Goal: Task Accomplishment & Management: Manage account settings

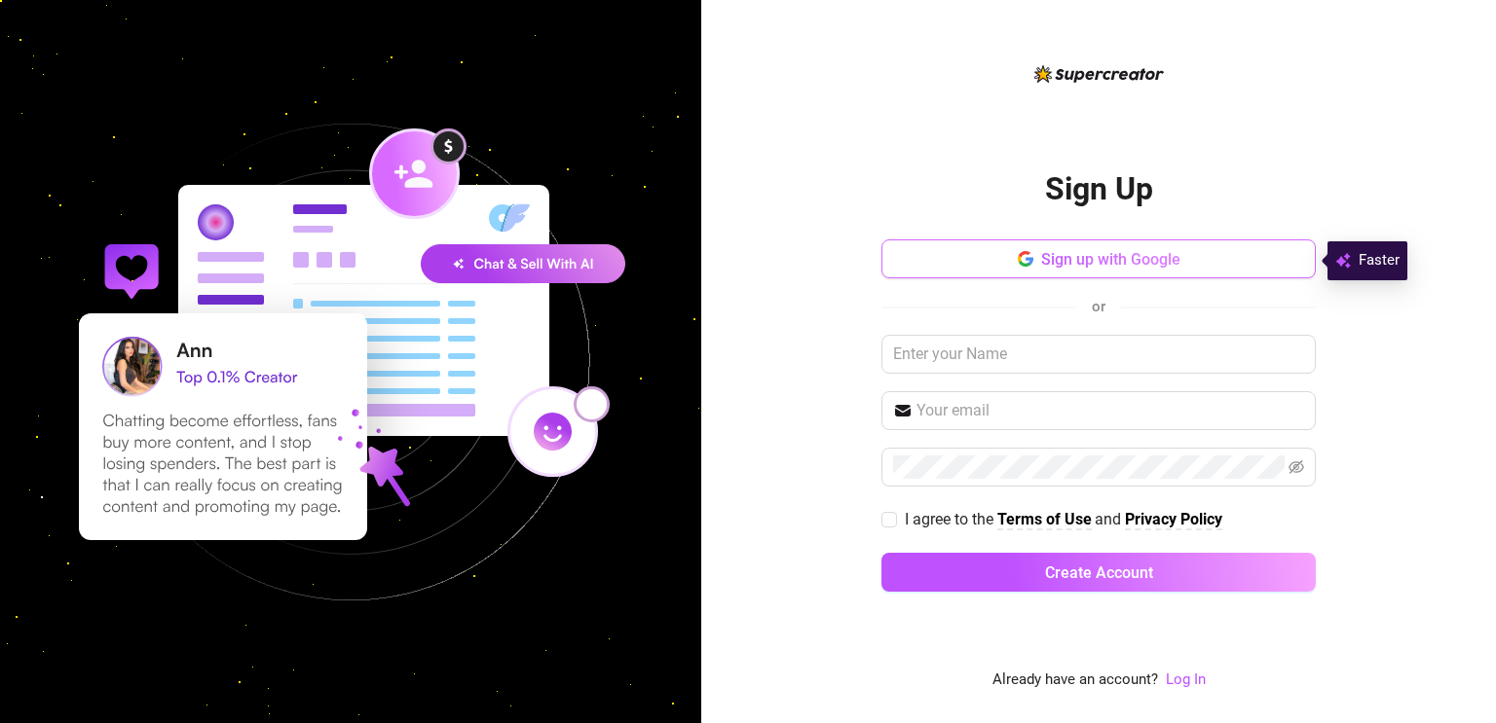
click at [1103, 263] on span "Sign up with Google" at bounding box center [1110, 259] width 139 height 18
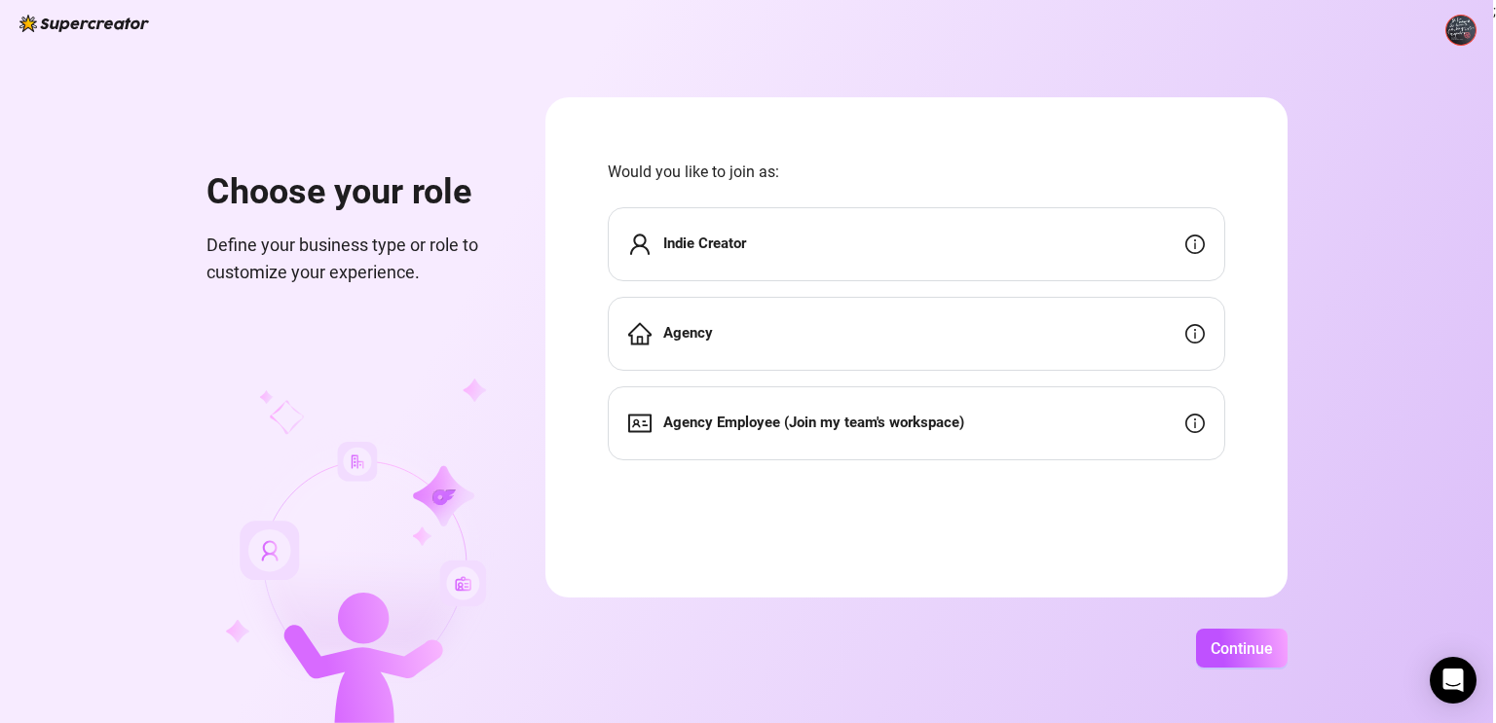
click at [998, 253] on div "Indie Creator" at bounding box center [916, 244] width 617 height 74
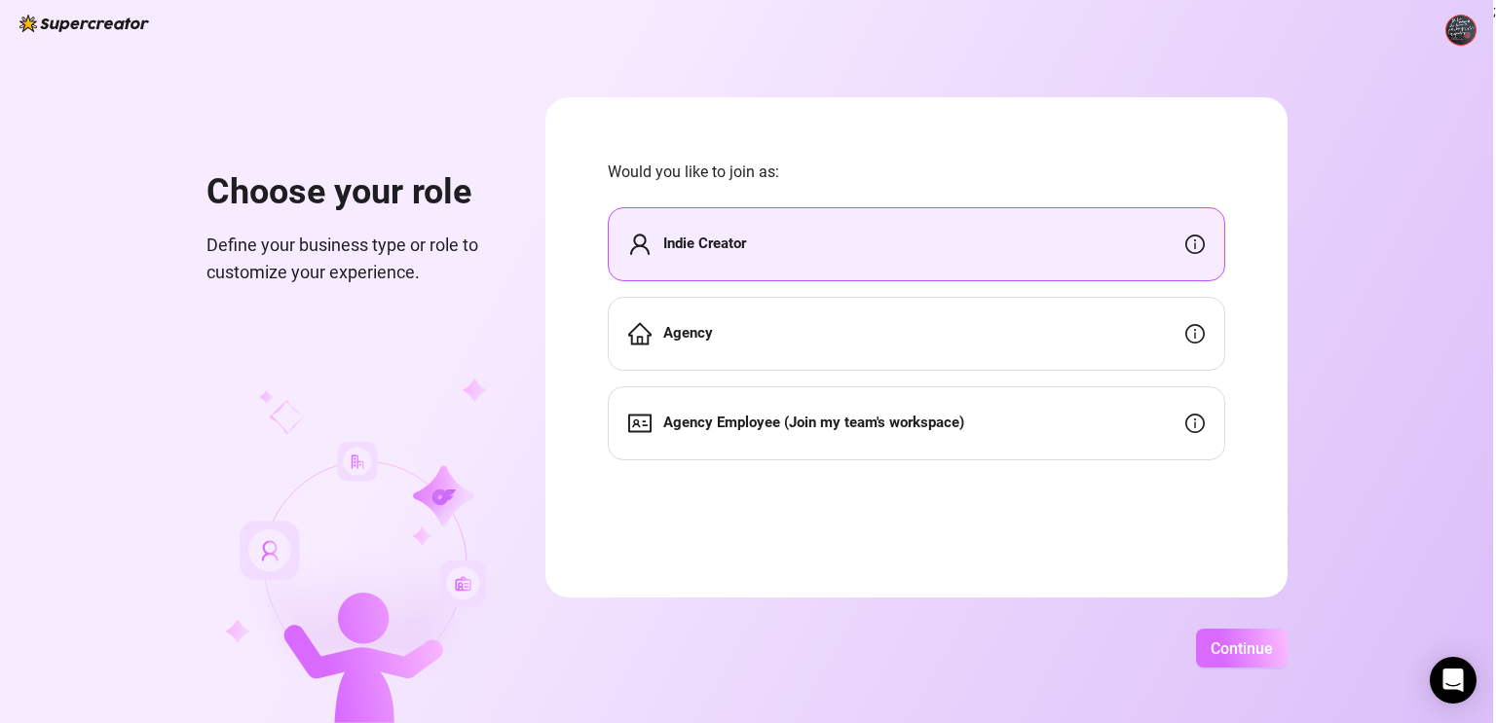
click at [1244, 657] on span "Continue" at bounding box center [1241, 649] width 62 height 18
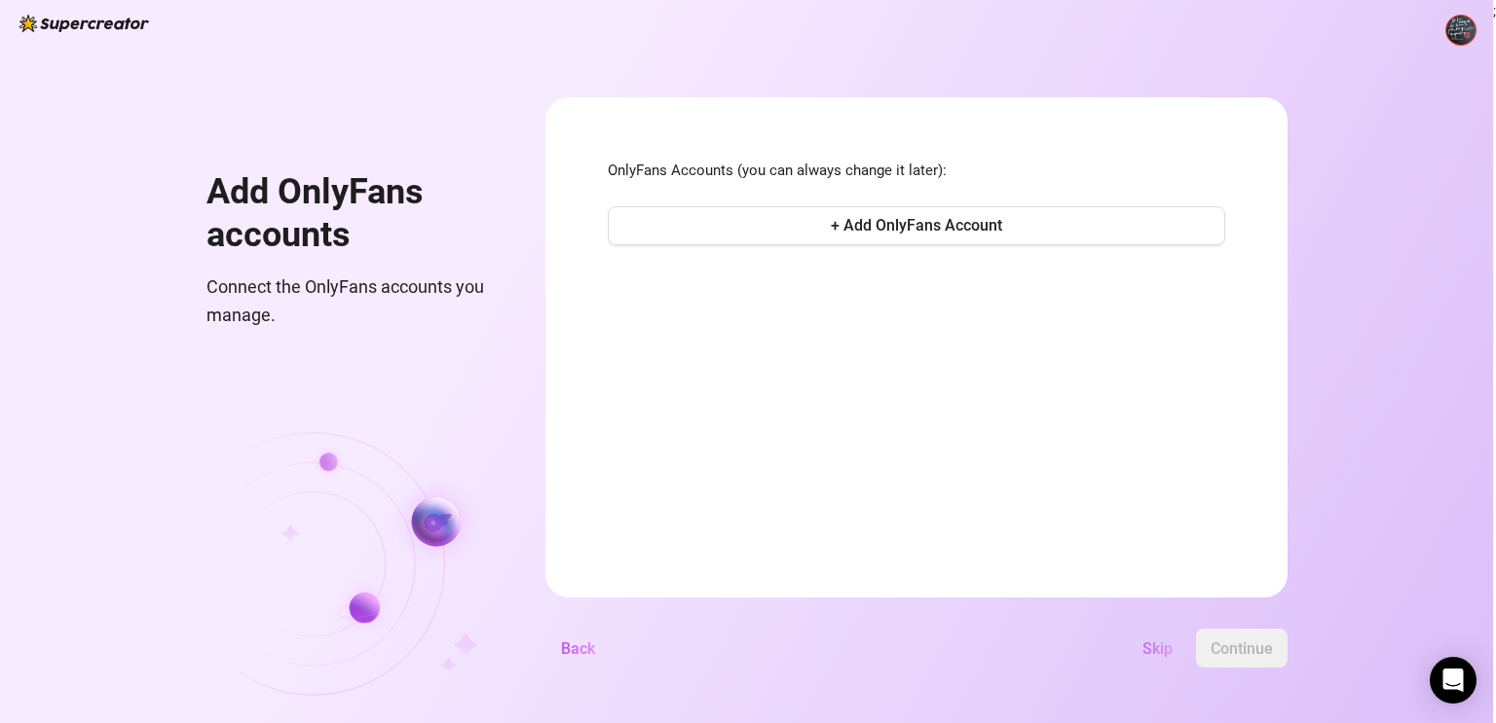
click at [1160, 653] on span "Skip" at bounding box center [1157, 649] width 30 height 18
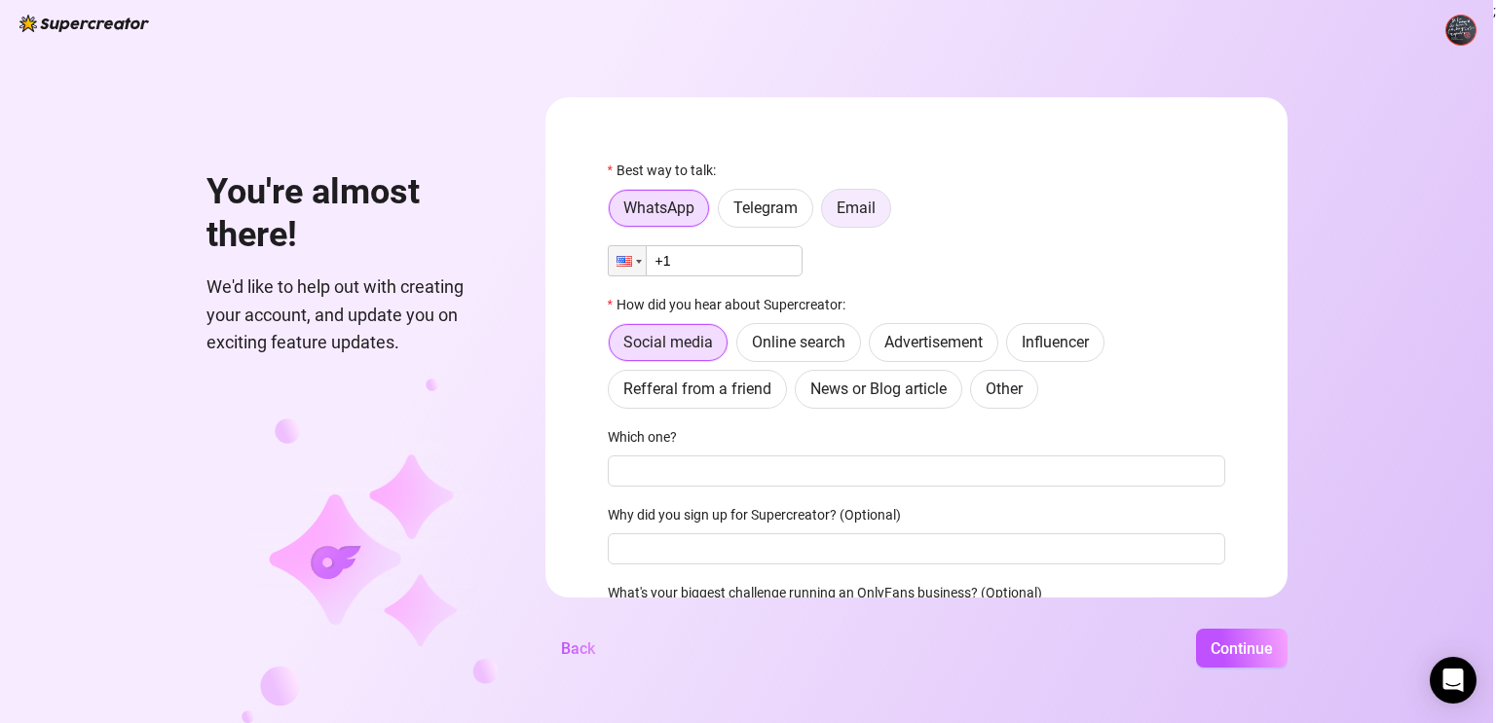
click at [861, 207] on span "Email" at bounding box center [855, 208] width 39 height 18
click at [827, 213] on input "Email" at bounding box center [827, 213] width 0 height 0
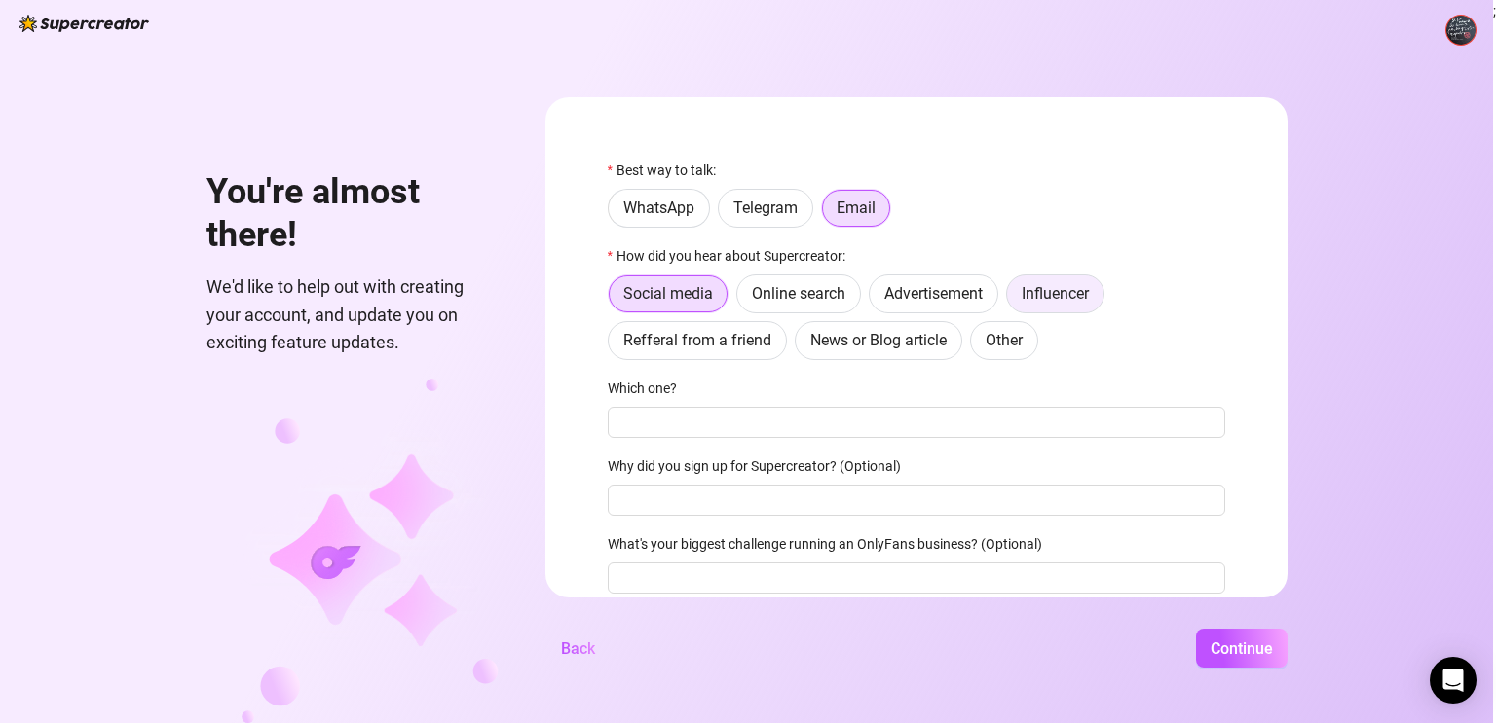
click at [1055, 303] on span "Influencer" at bounding box center [1054, 293] width 67 height 18
click at [1012, 299] on input "Influencer" at bounding box center [1012, 299] width 0 height 0
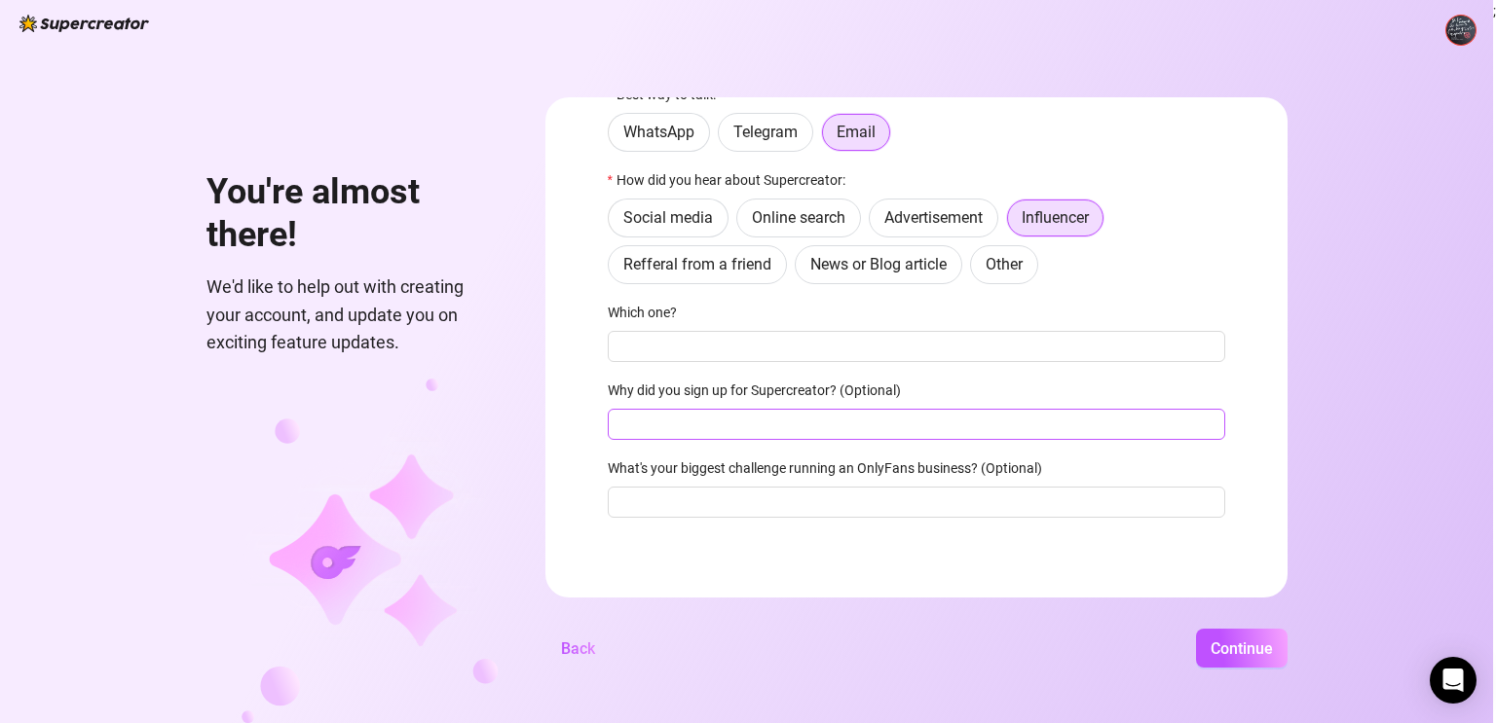
scroll to position [78, 0]
click at [1237, 646] on span "Continue" at bounding box center [1241, 649] width 62 height 18
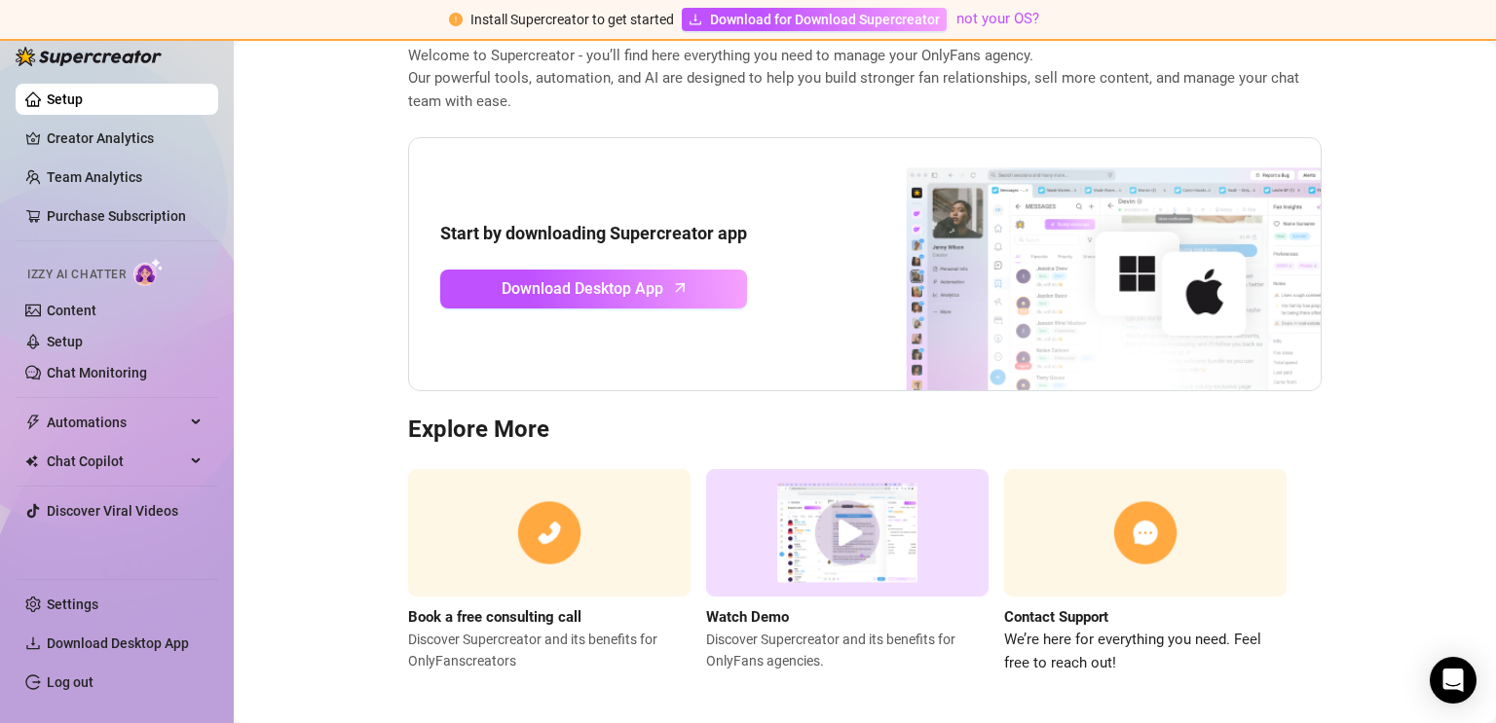
scroll to position [119, 0]
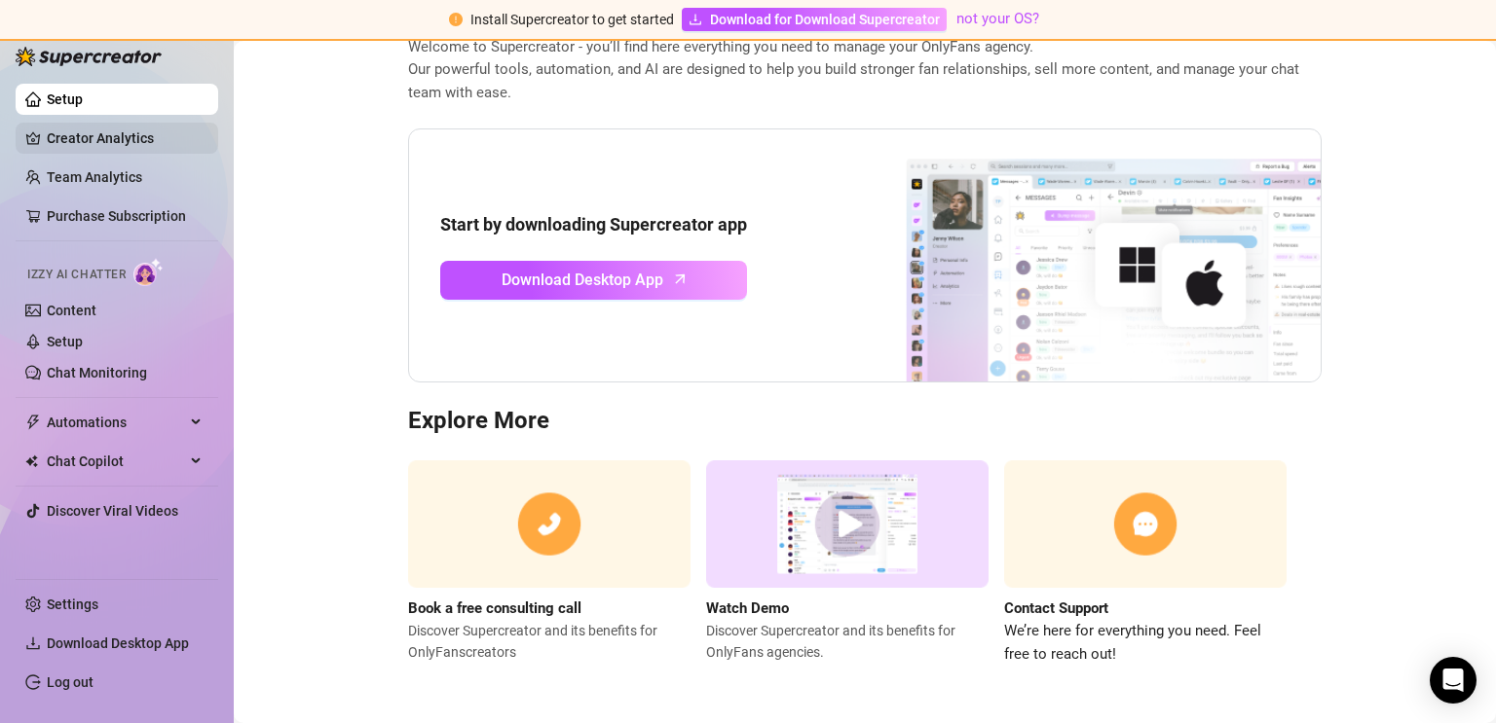
click at [88, 134] on link "Creator Analytics" at bounding box center [125, 138] width 156 height 31
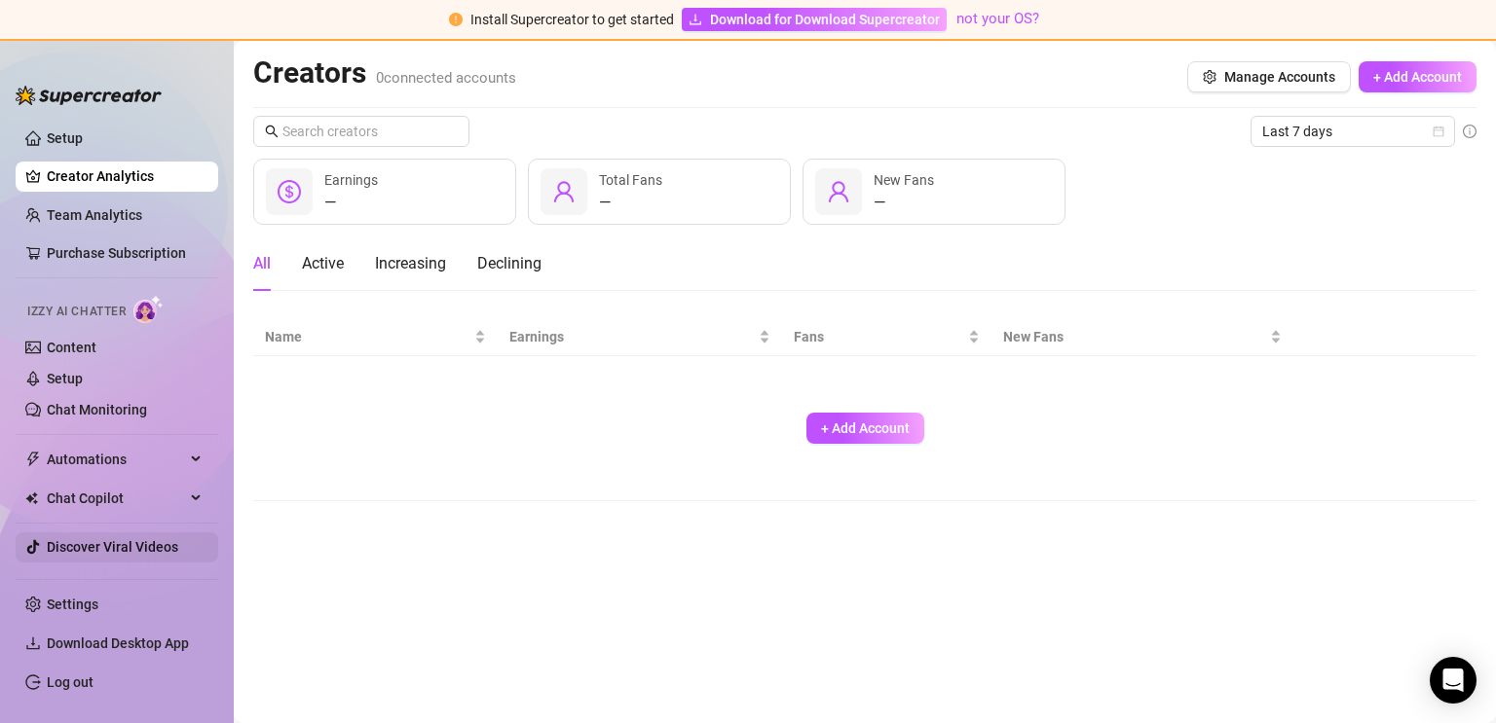
click at [85, 553] on link "Discover Viral Videos" at bounding box center [112, 547] width 131 height 16
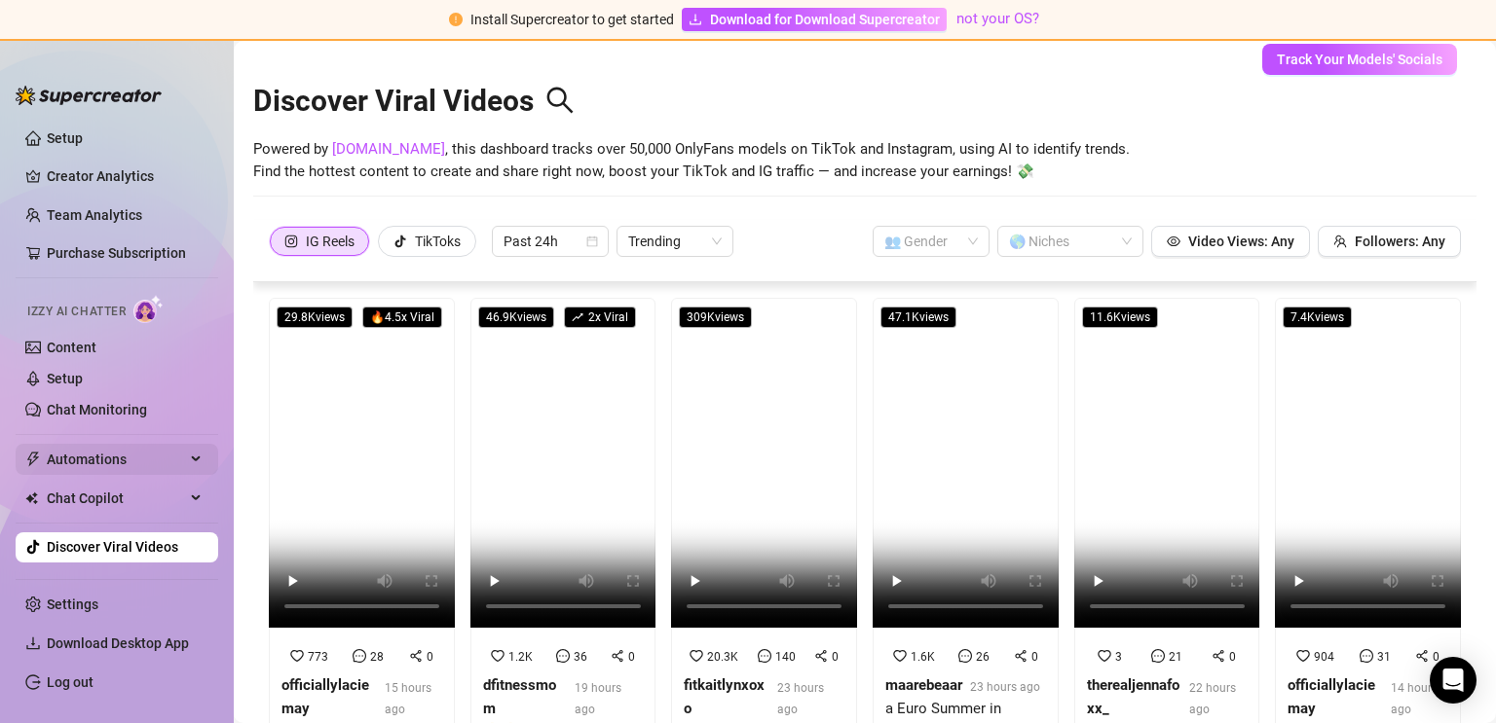
click at [75, 458] on span "Automations" at bounding box center [116, 459] width 138 height 31
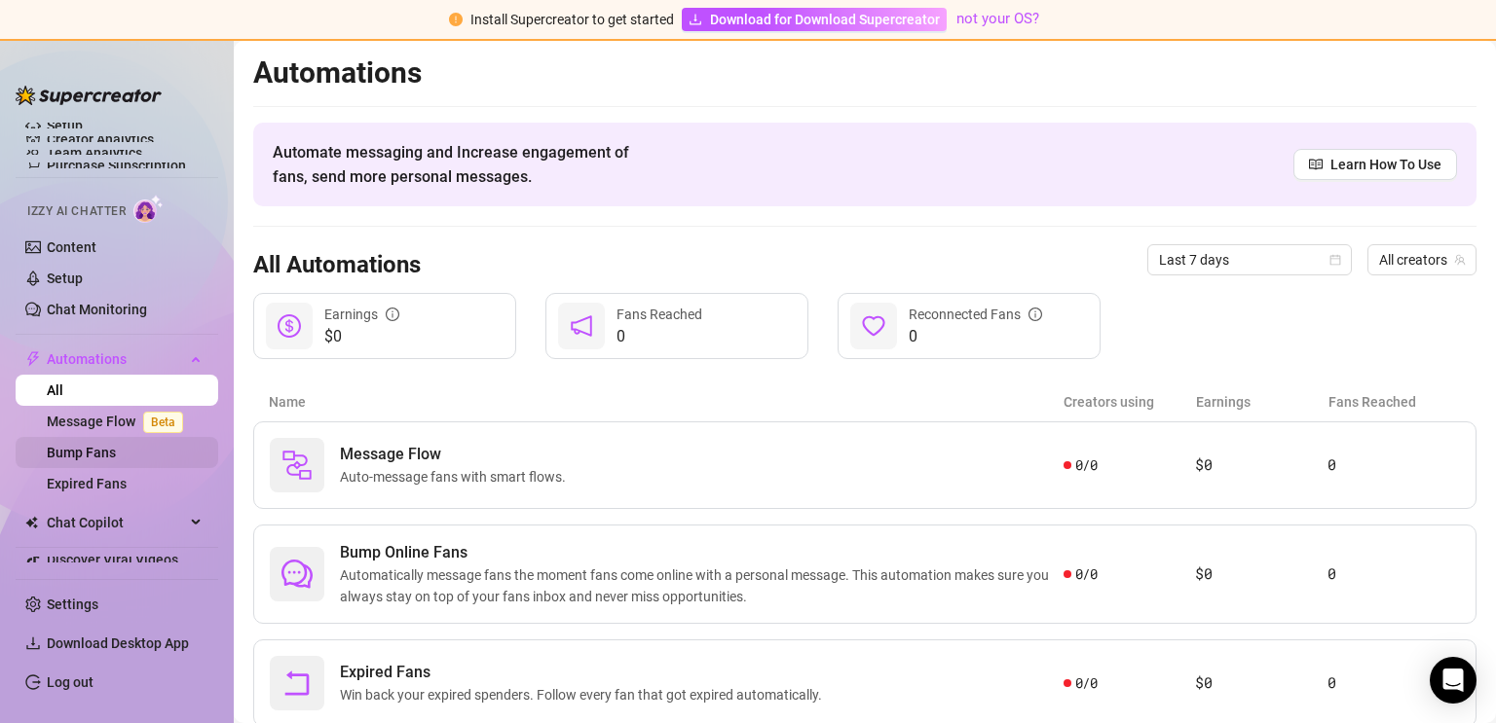
click at [92, 457] on link "Bump Fans" at bounding box center [81, 453] width 69 height 16
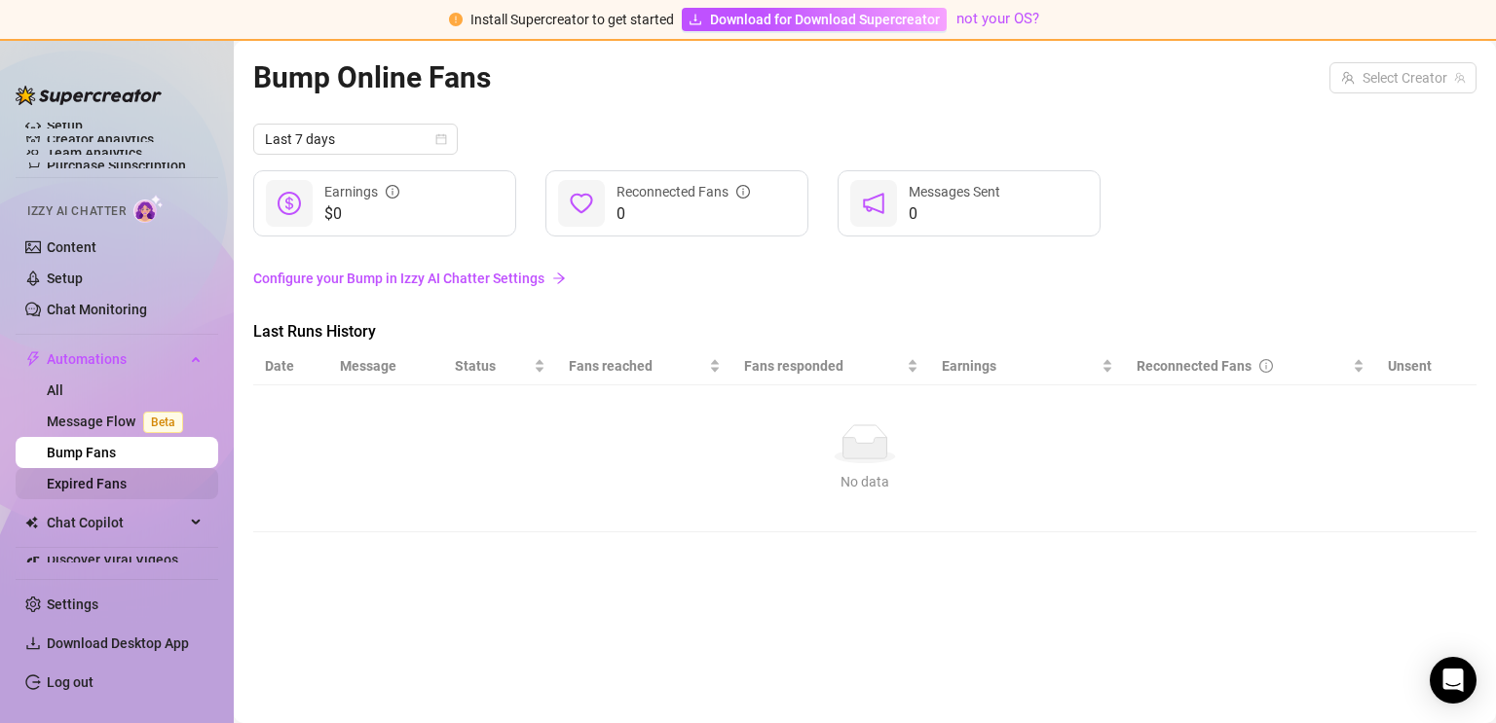
click at [85, 484] on link "Expired Fans" at bounding box center [87, 484] width 80 height 16
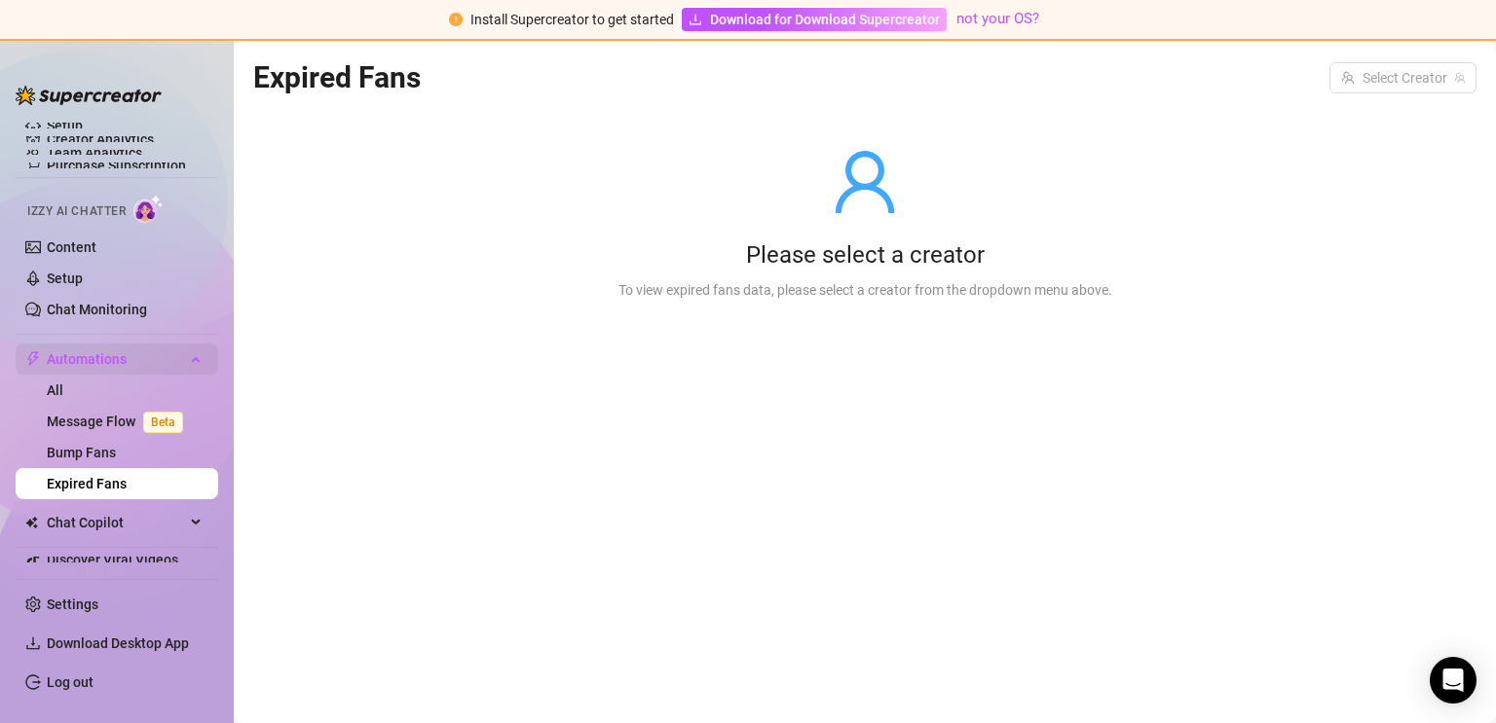
click at [194, 357] on div "Automations" at bounding box center [117, 359] width 203 height 31
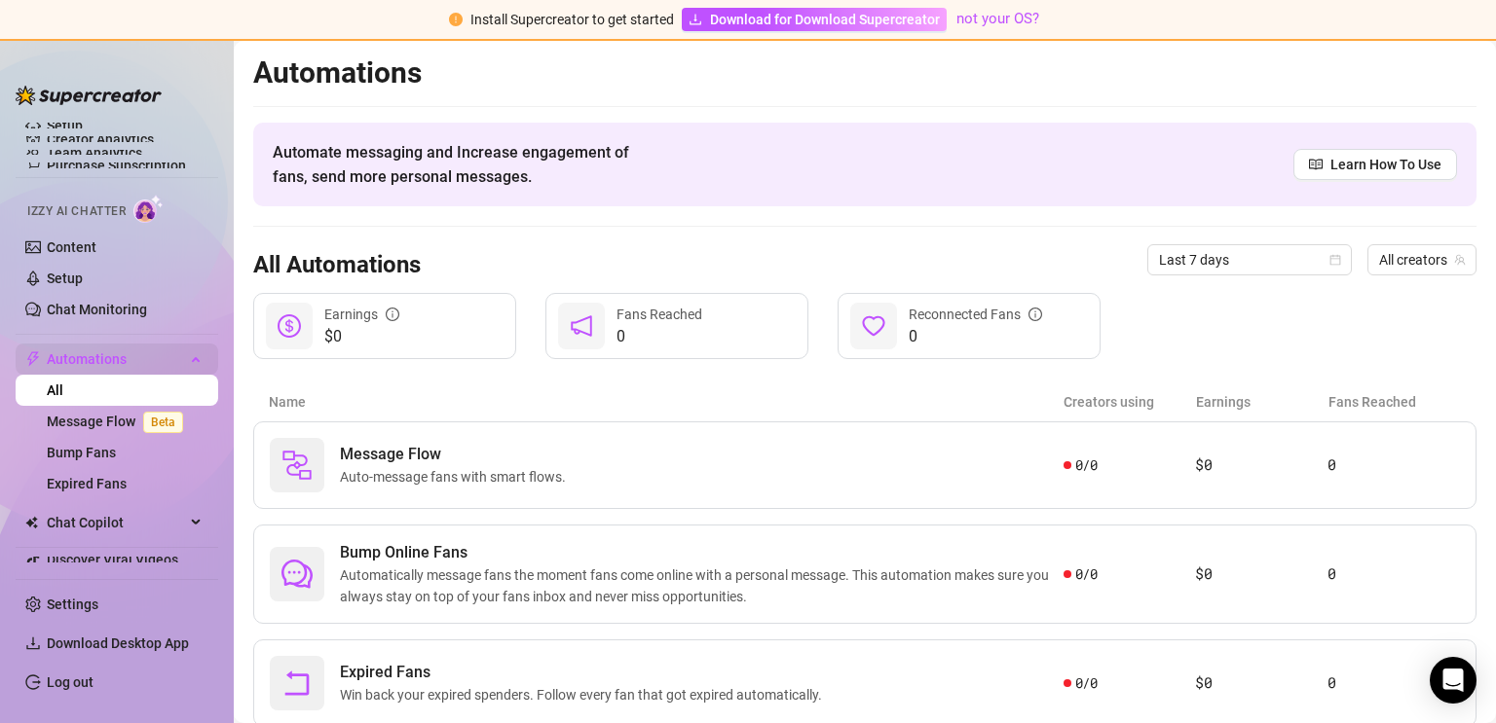
click at [191, 368] on div "Automations" at bounding box center [117, 359] width 203 height 31
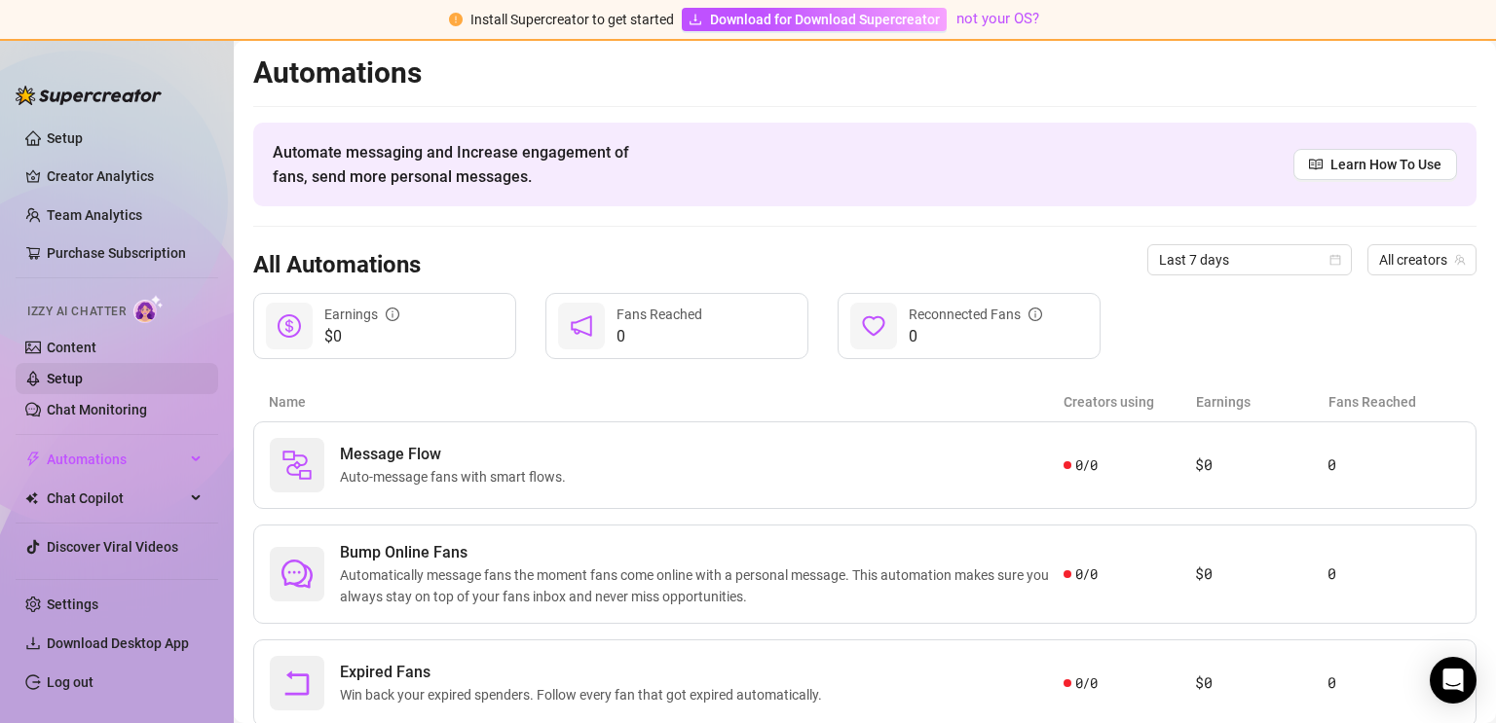
click at [55, 372] on link "Setup" at bounding box center [65, 379] width 36 height 16
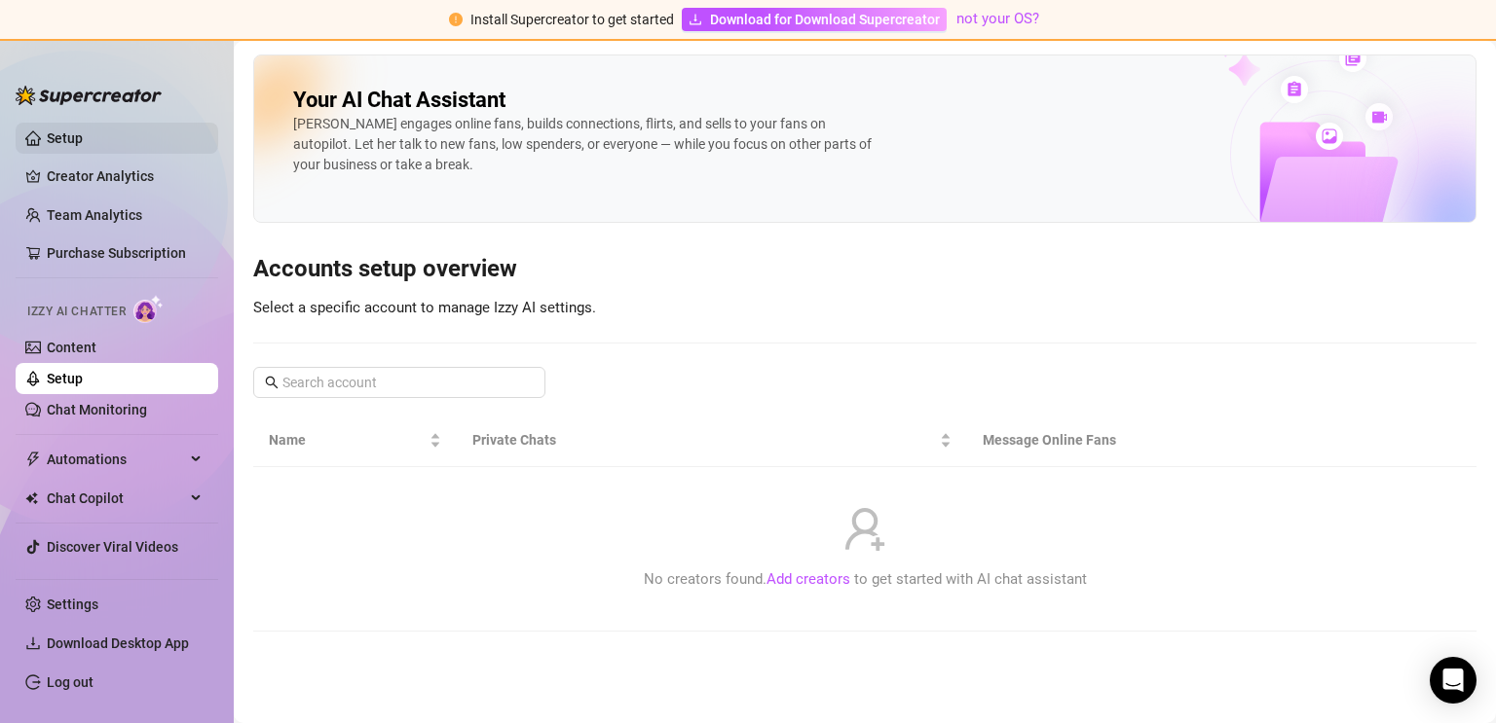
click at [57, 135] on link "Setup" at bounding box center [65, 138] width 36 height 16
